Goal: Find specific page/section: Find specific page/section

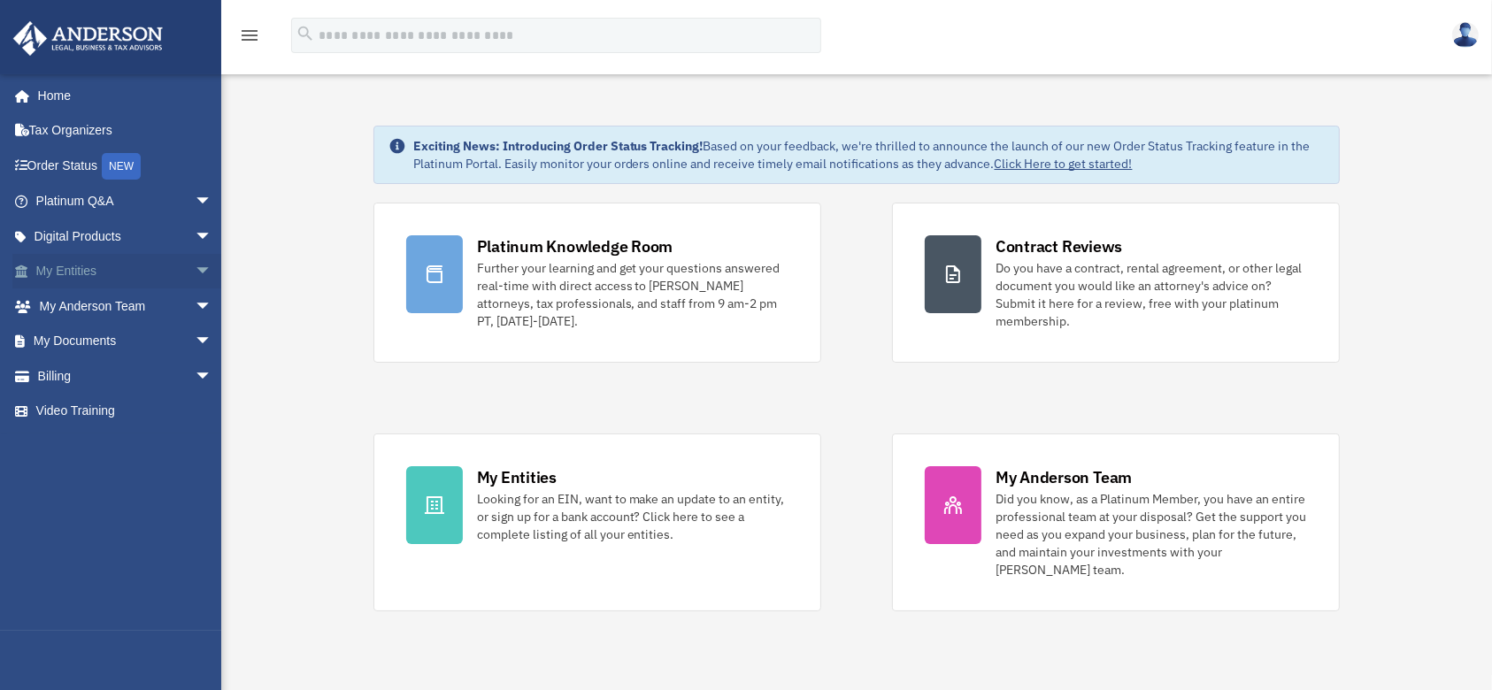
click at [91, 270] on link "My Entities arrow_drop_down" at bounding box center [125, 271] width 227 height 35
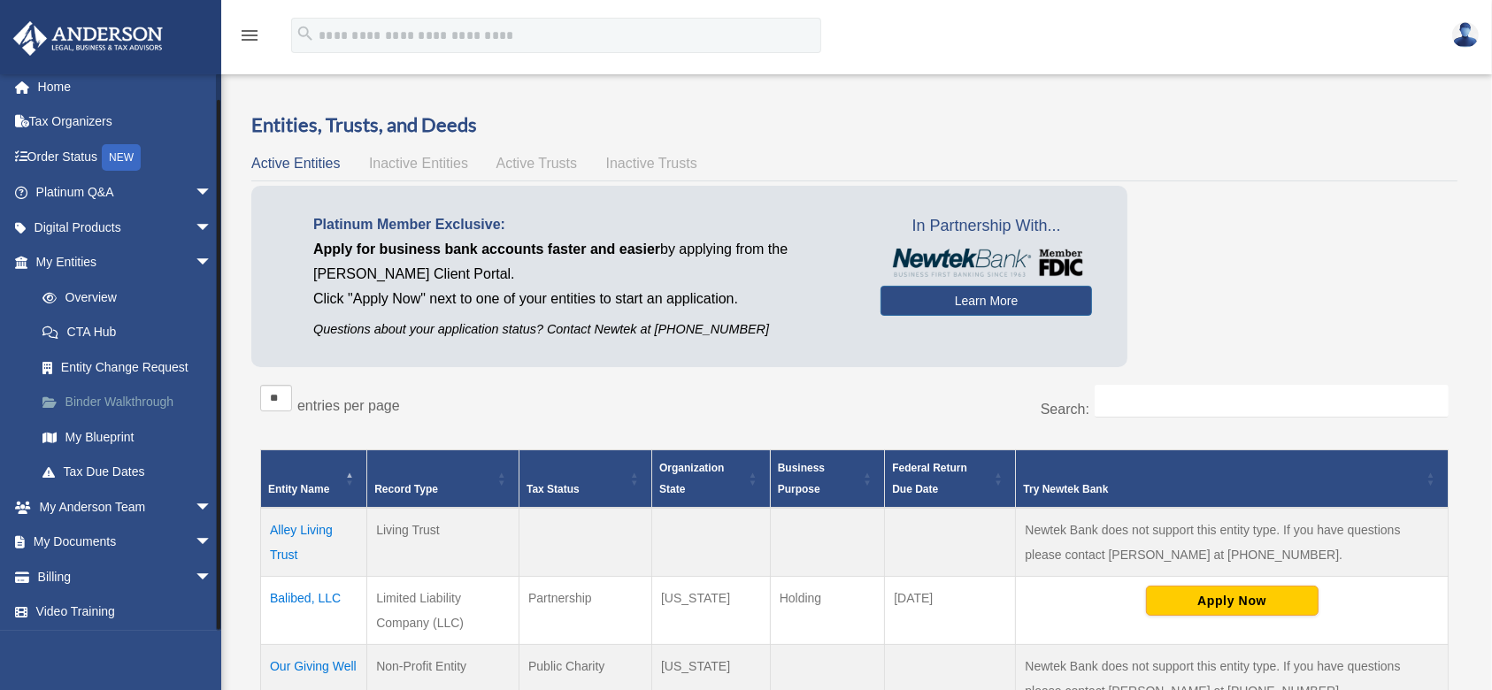
scroll to position [11, 0]
click at [106, 433] on link "My Blueprint" at bounding box center [132, 435] width 214 height 35
